Goal: Navigation & Orientation: Find specific page/section

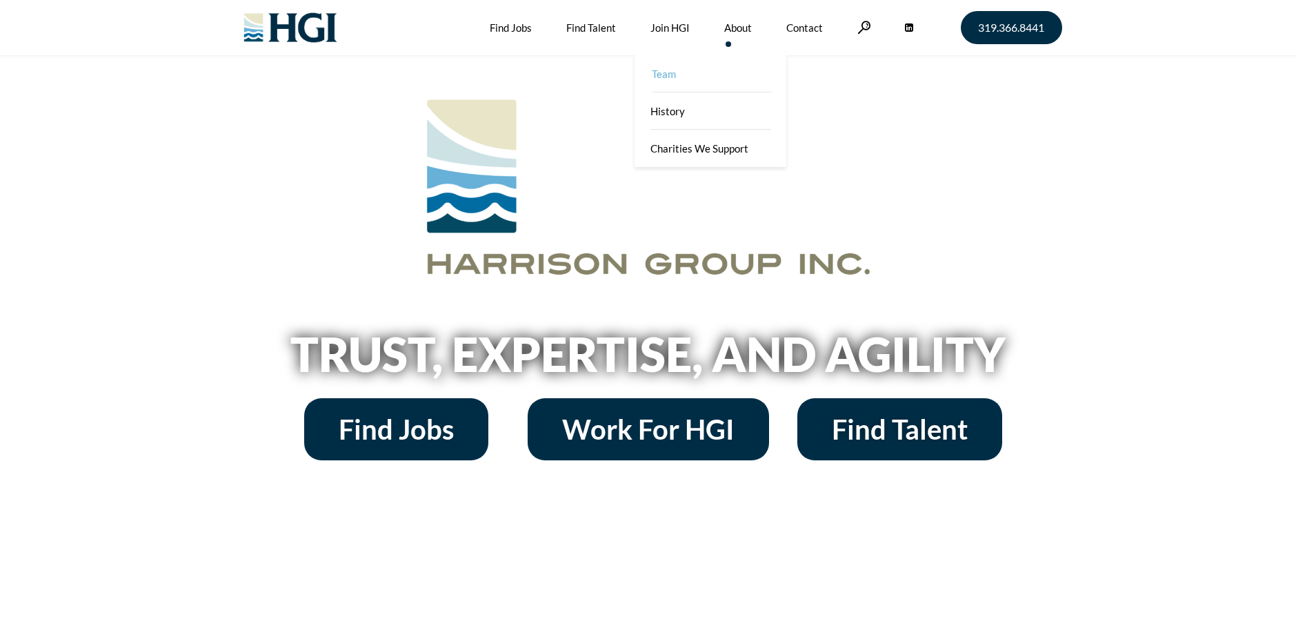
click at [673, 78] on link "Team" at bounding box center [712, 73] width 152 height 37
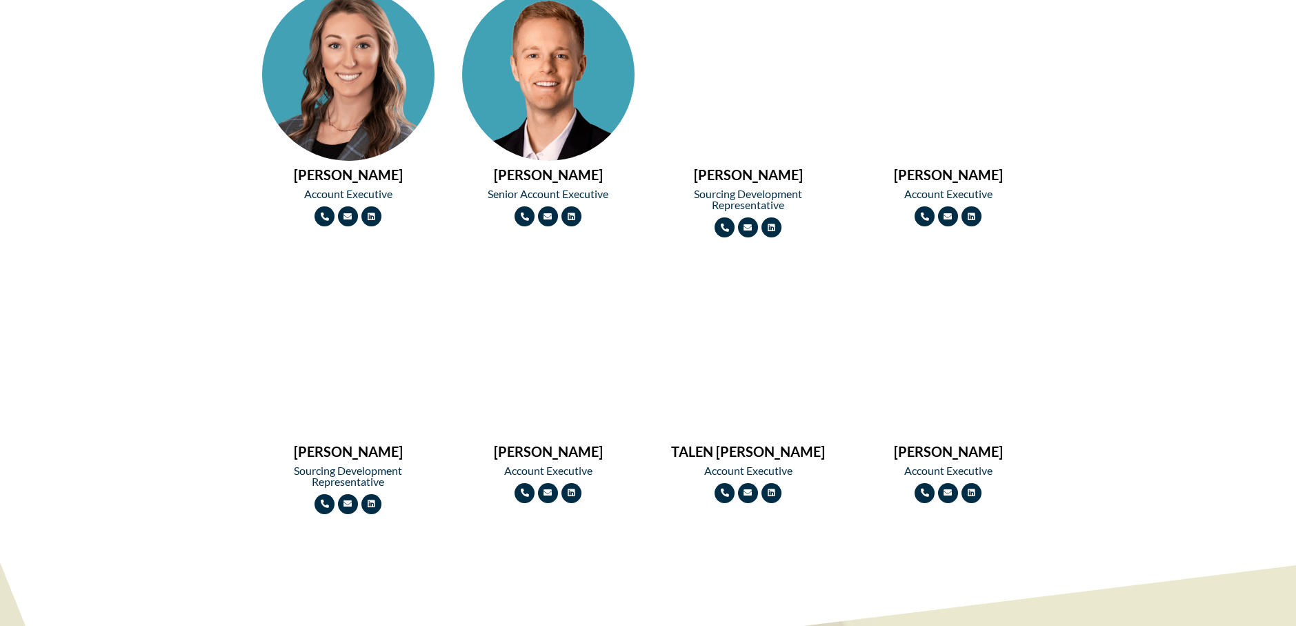
scroll to position [1492, 0]
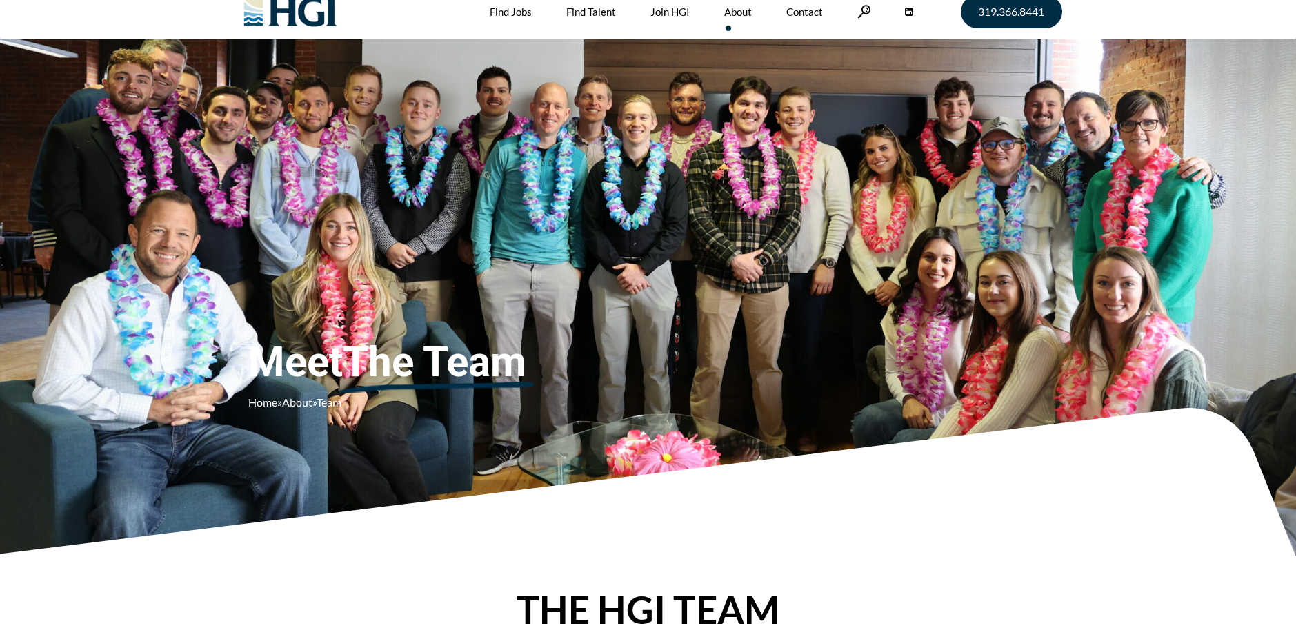
scroll to position [0, 0]
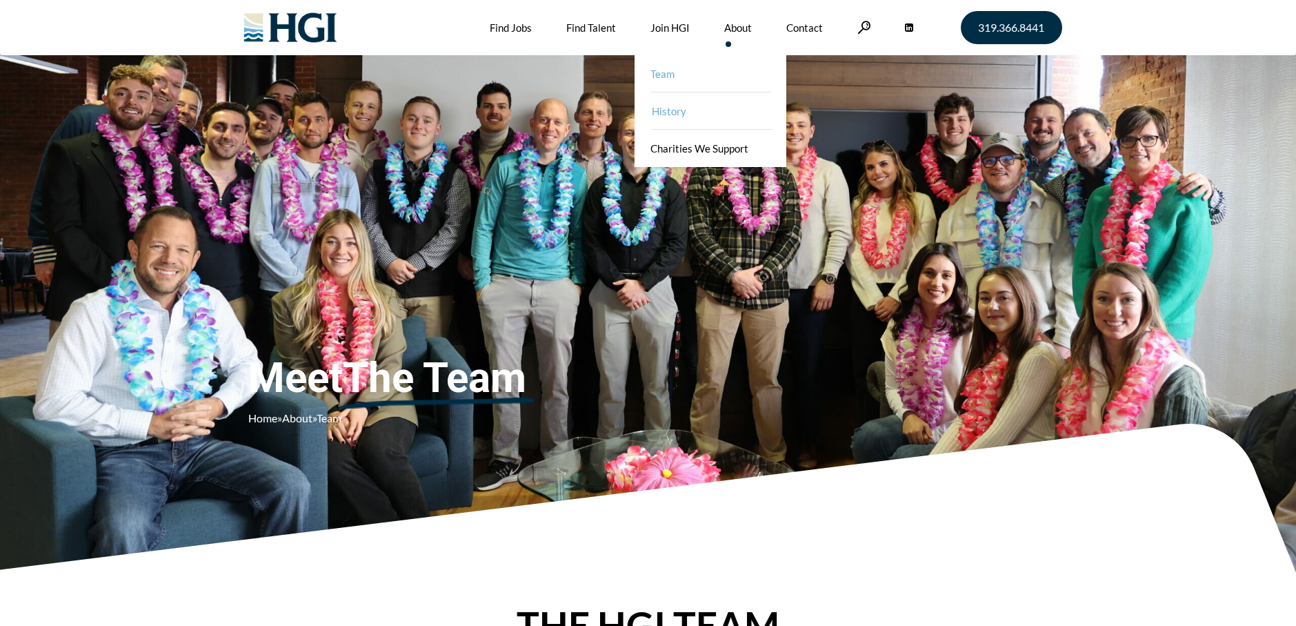
click at [678, 111] on link "History" at bounding box center [712, 110] width 152 height 37
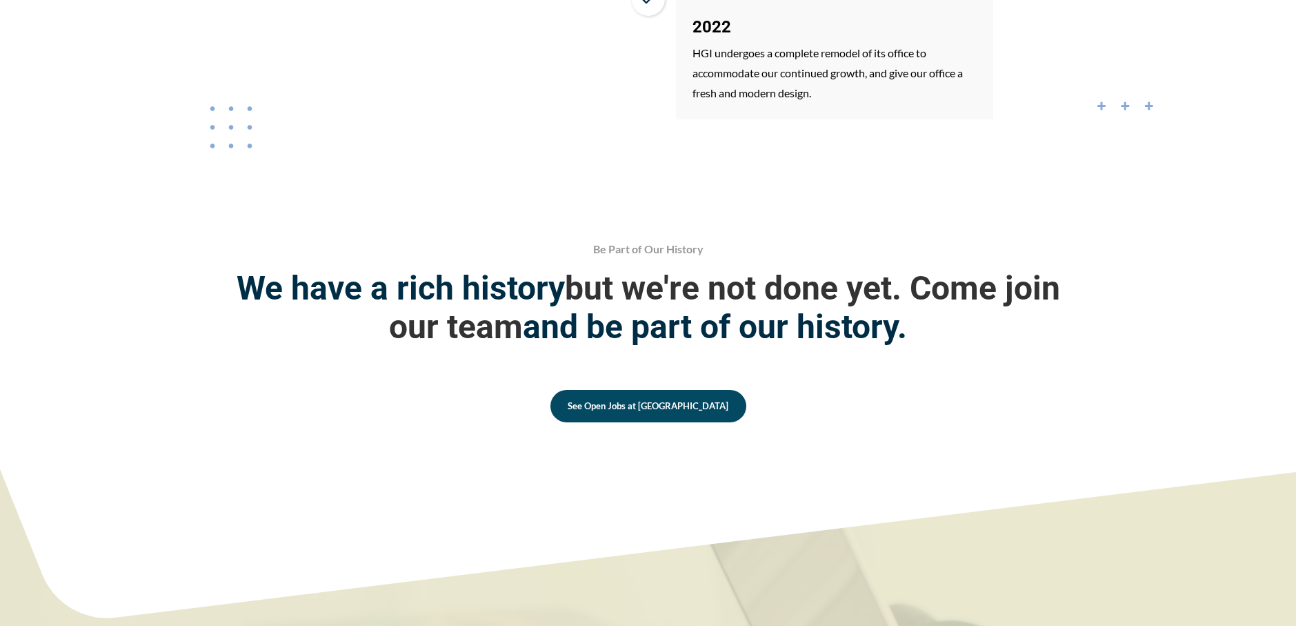
scroll to position [2457, 0]
